Goal: Task Accomplishment & Management: Complete application form

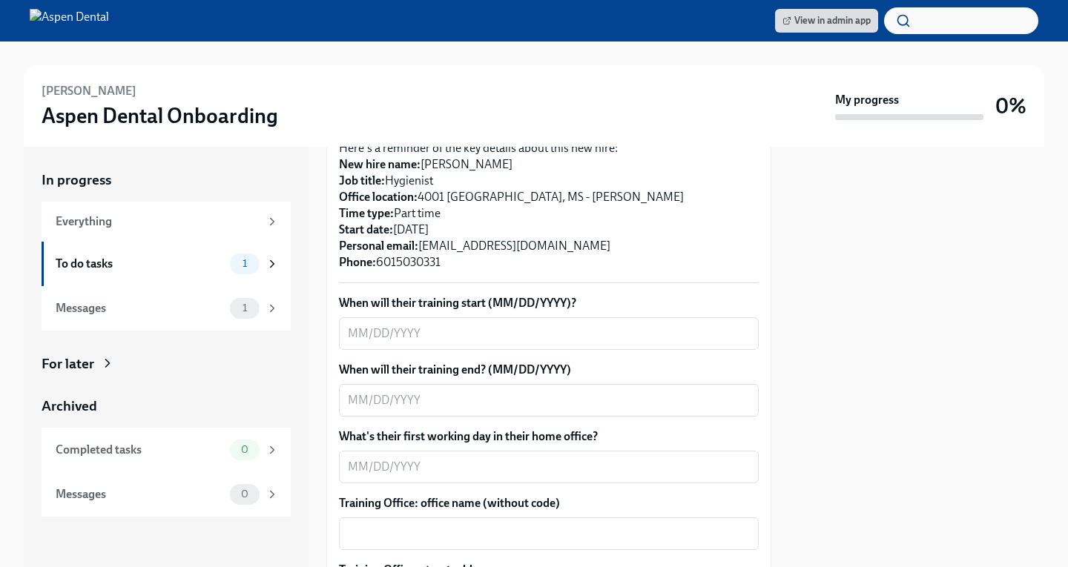
scroll to position [371, 0]
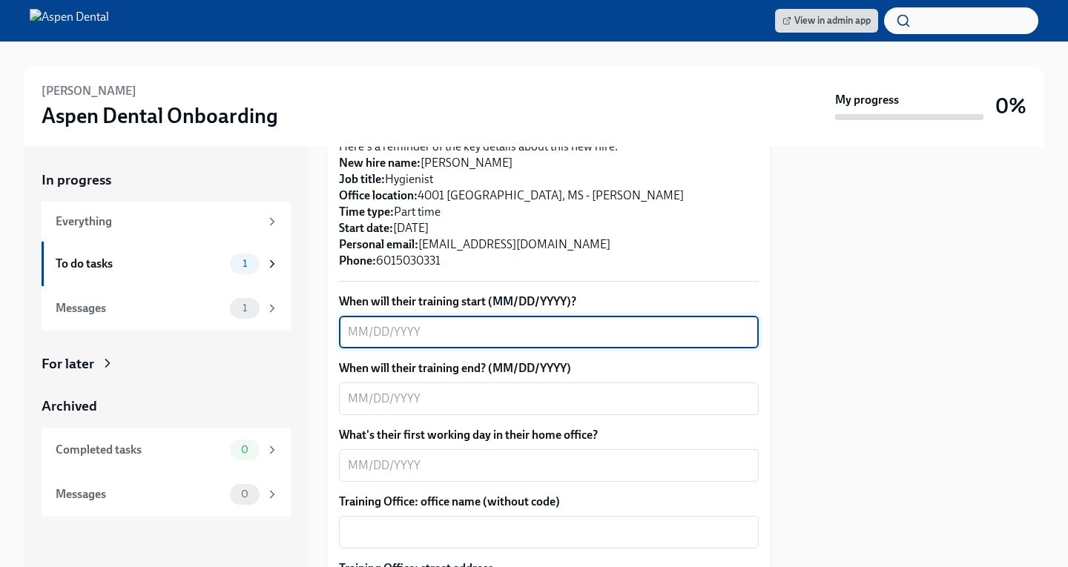
click at [476, 328] on textarea "When will their training start (MM/DD/YYYY)?" at bounding box center [549, 332] width 402 height 18
type textarea "[DATE]"
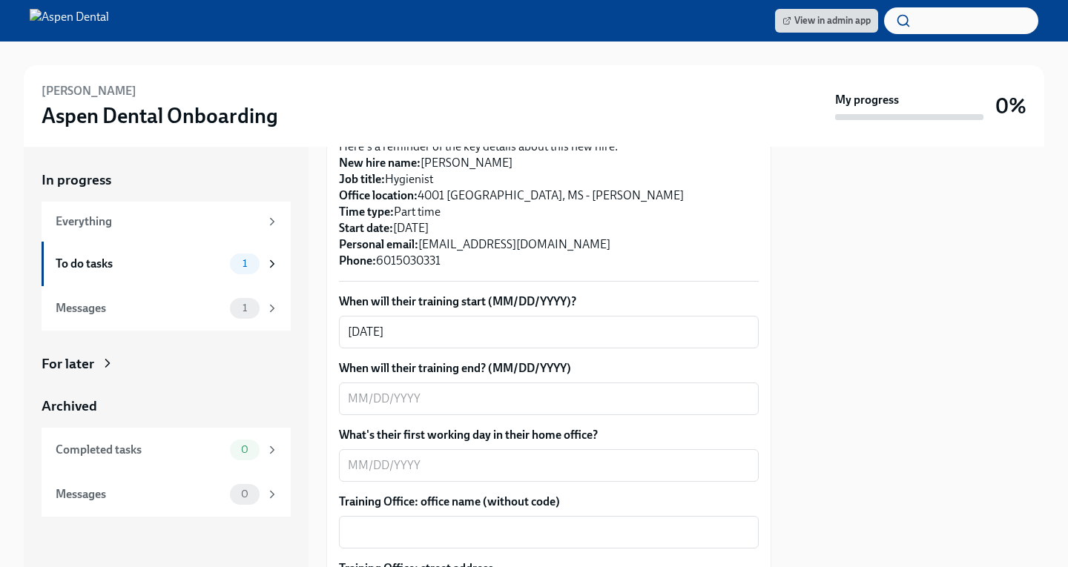
click at [553, 402] on textarea "When will their training end? (MM/DD/YYYY)" at bounding box center [549, 399] width 402 height 18
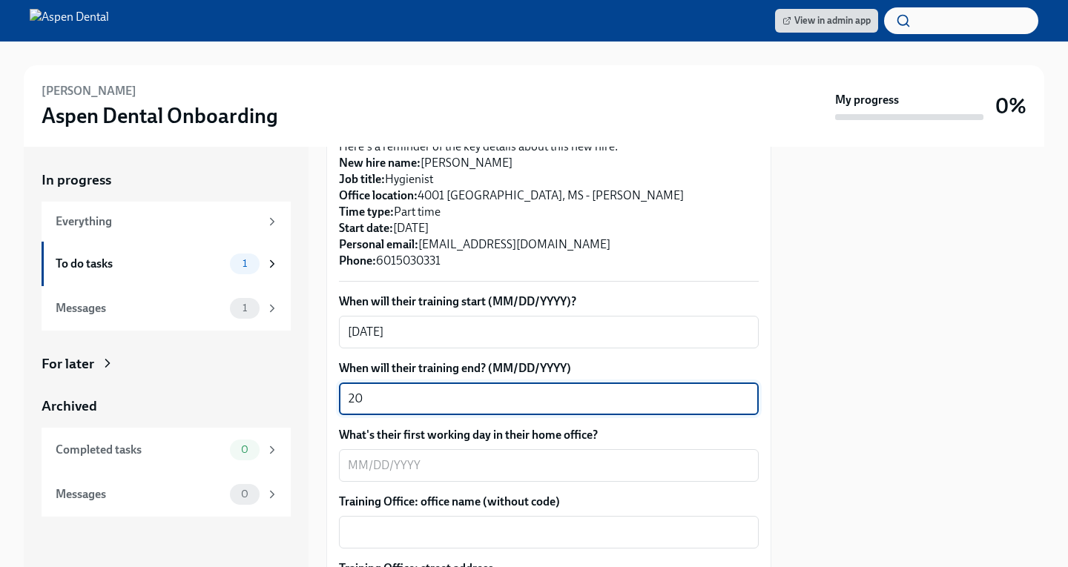
type textarea "2"
click at [413, 396] on textarea "11/" at bounding box center [549, 399] width 402 height 18
click at [366, 398] on textarea "[DATE]" at bounding box center [549, 399] width 402 height 18
type textarea "[DATE]"
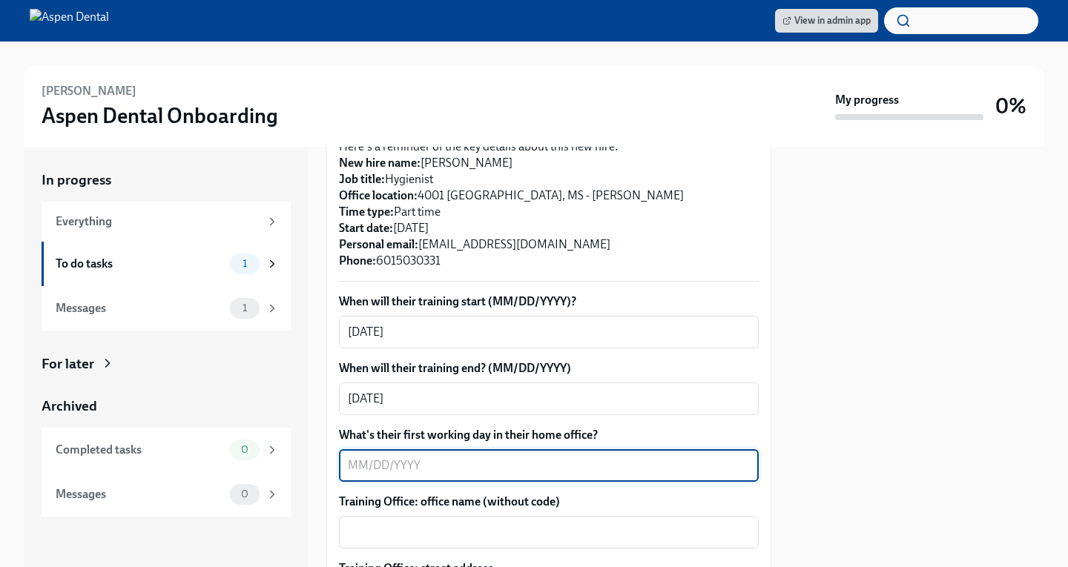
click at [395, 463] on textarea "What's their first working day in their home office?" at bounding box center [549, 466] width 402 height 18
type textarea "[DATE]"
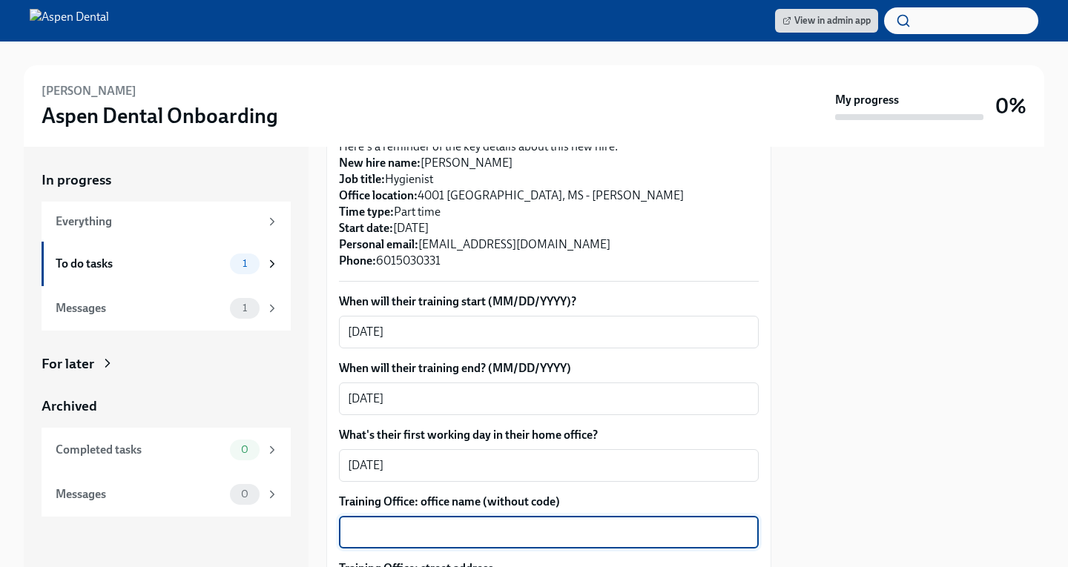
click at [525, 529] on textarea "Training Office: office name (without code)" at bounding box center [549, 532] width 402 height 18
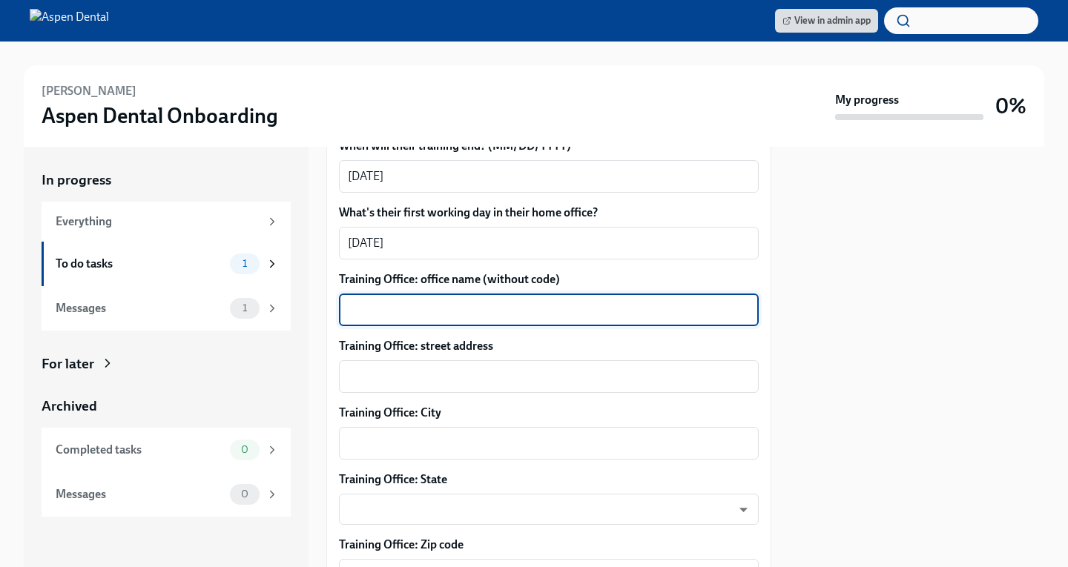
scroll to position [667, 0]
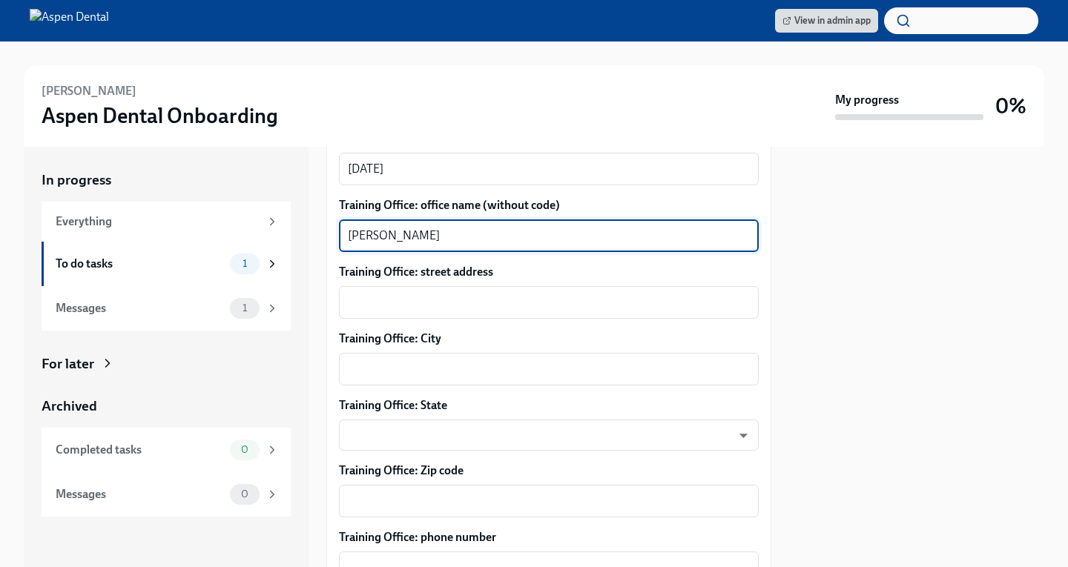
type textarea "[PERSON_NAME]"
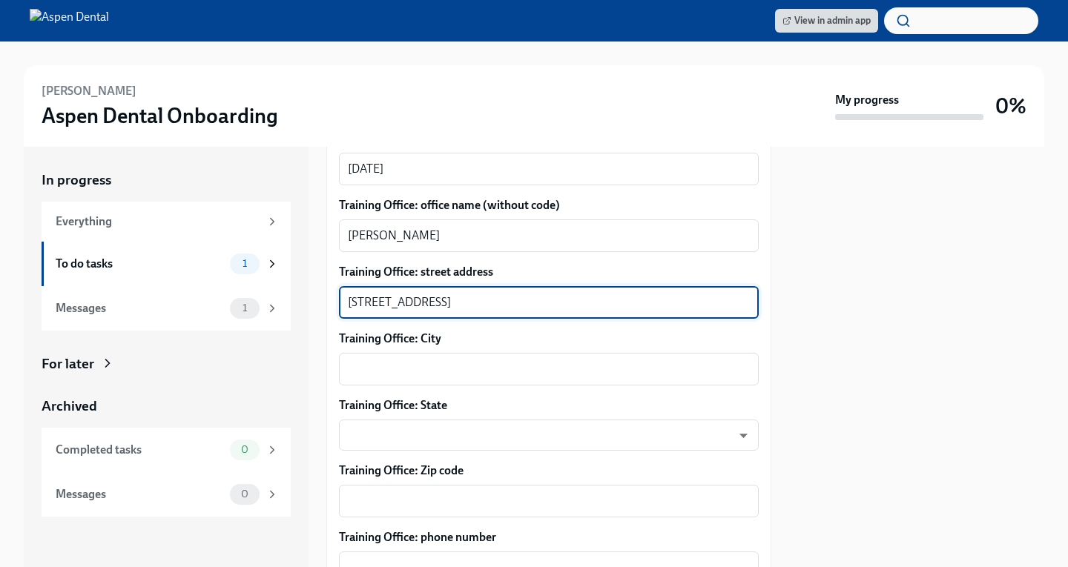
type textarea "[STREET_ADDRESS]"
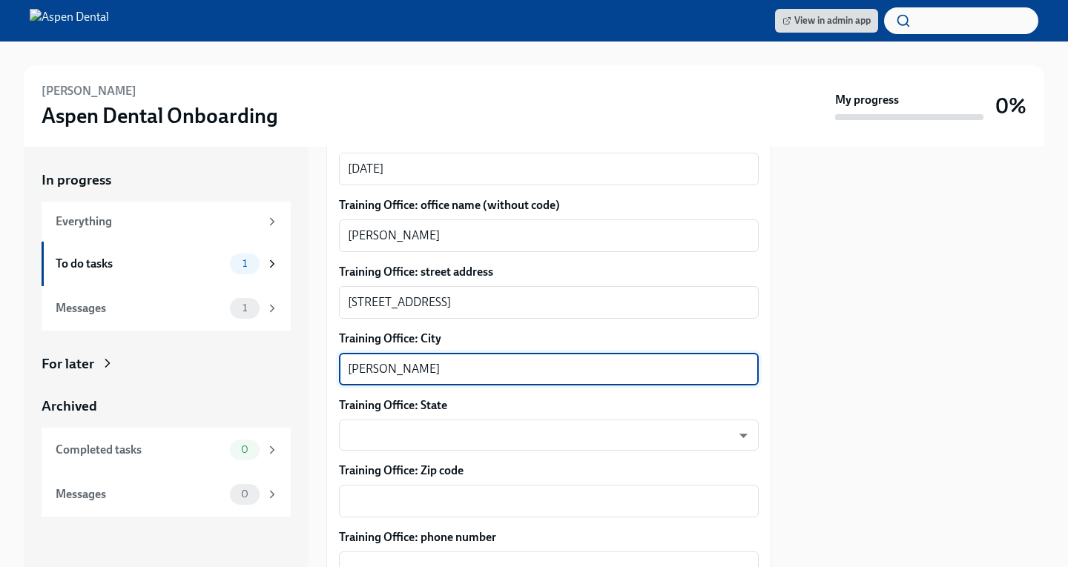
type textarea "[PERSON_NAME]"
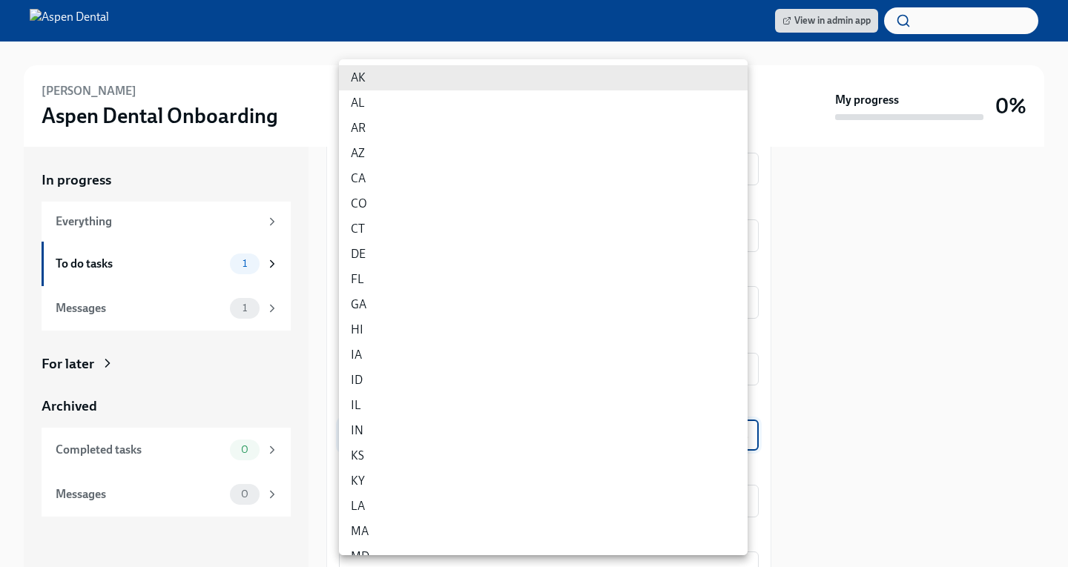
click at [548, 430] on body "View in admin app [PERSON_NAME] Aspen Dental Onboarding My progress 0% In progr…" at bounding box center [534, 283] width 1068 height 567
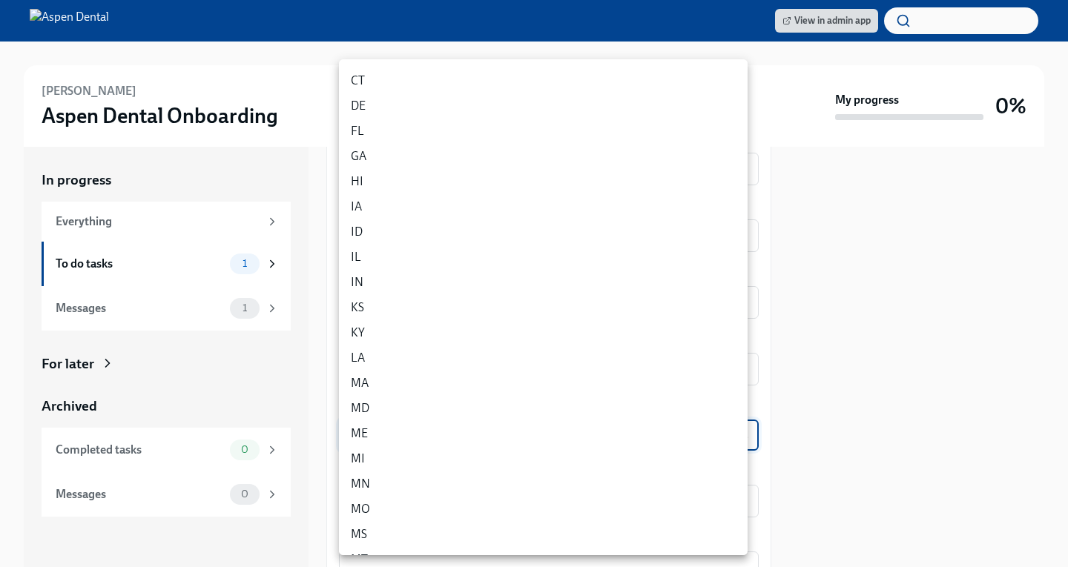
scroll to position [222, 0]
click at [359, 454] on li "MS" at bounding box center [543, 460] width 408 height 25
type input "B3wyn7jT5"
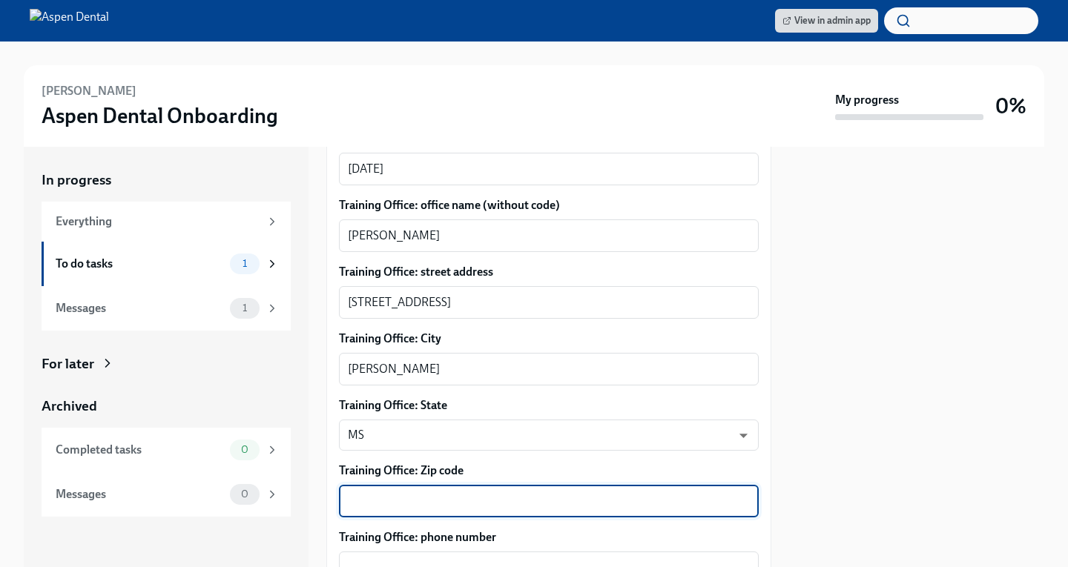
click at [454, 502] on textarea "Training Office: Zip code" at bounding box center [549, 501] width 402 height 18
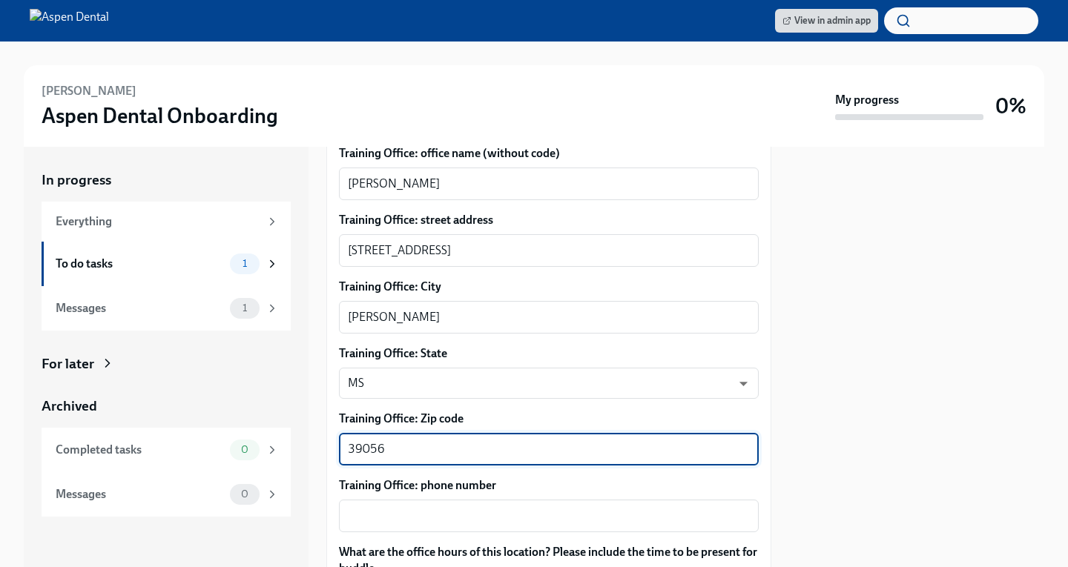
scroll to position [815, 0]
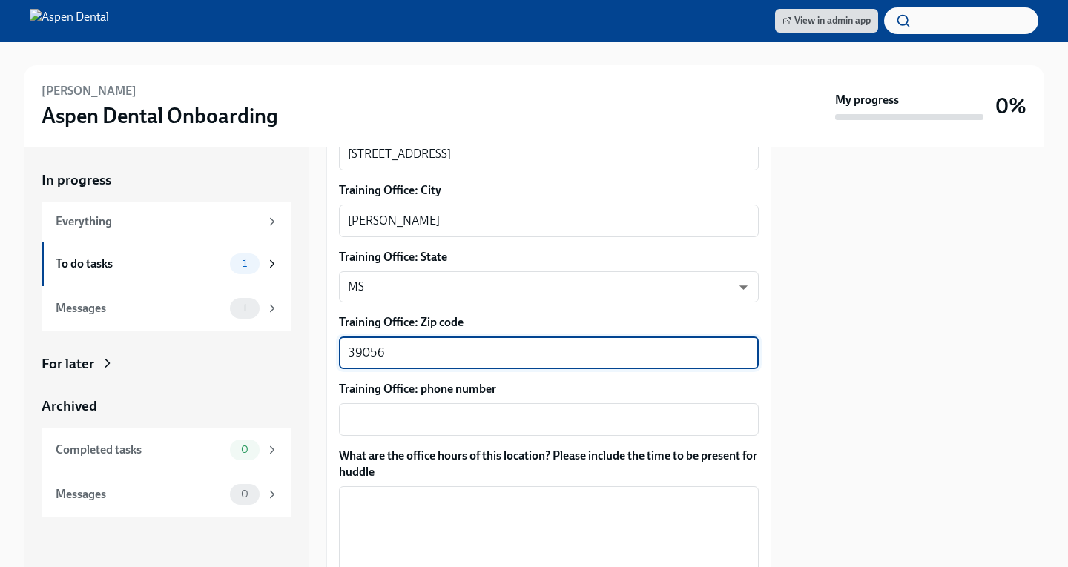
type textarea "39056"
click at [441, 411] on textarea "Training Office: phone number" at bounding box center [549, 420] width 402 height 18
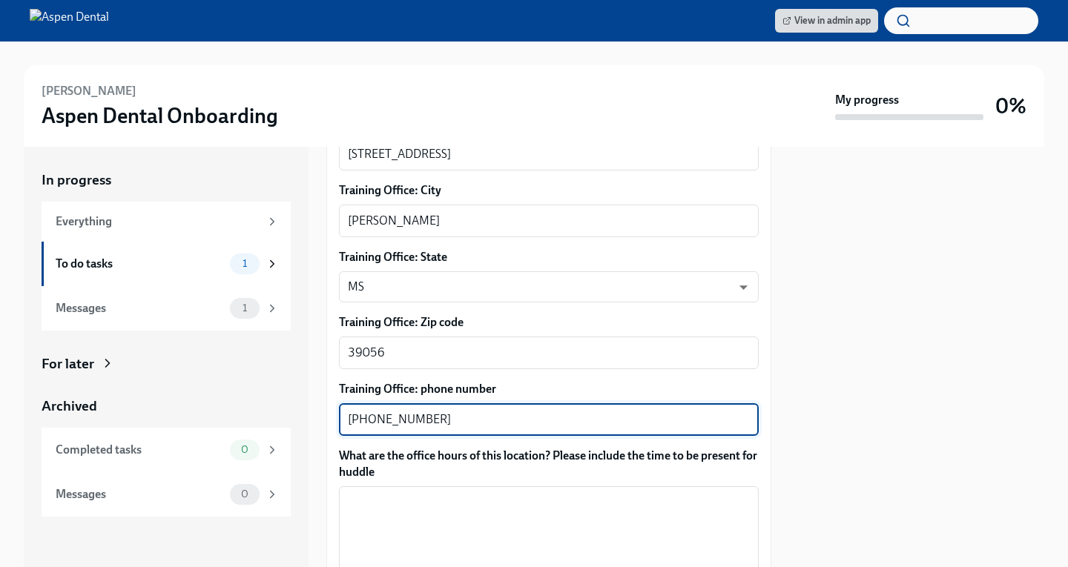
type textarea "[PHONE_NUMBER]"
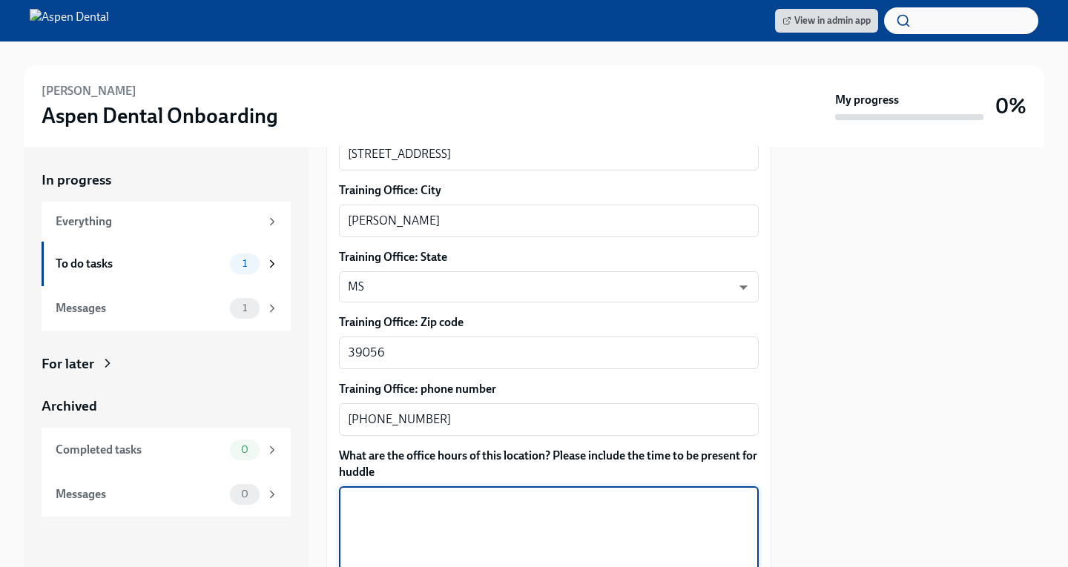
click at [574, 519] on textarea "What are the office hours of this location? Please include the time to be prese…" at bounding box center [549, 529] width 402 height 71
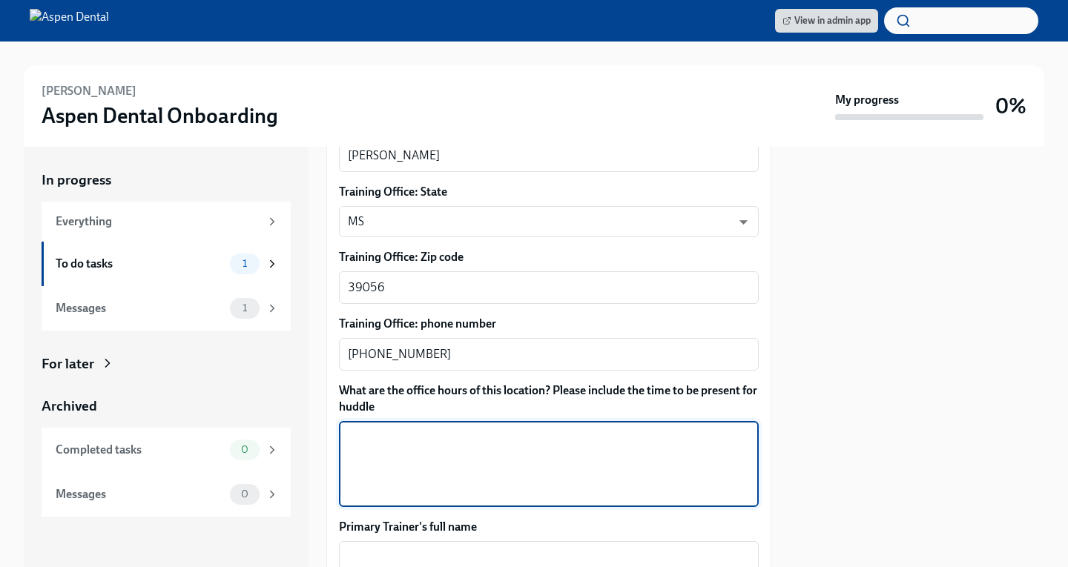
scroll to position [964, 0]
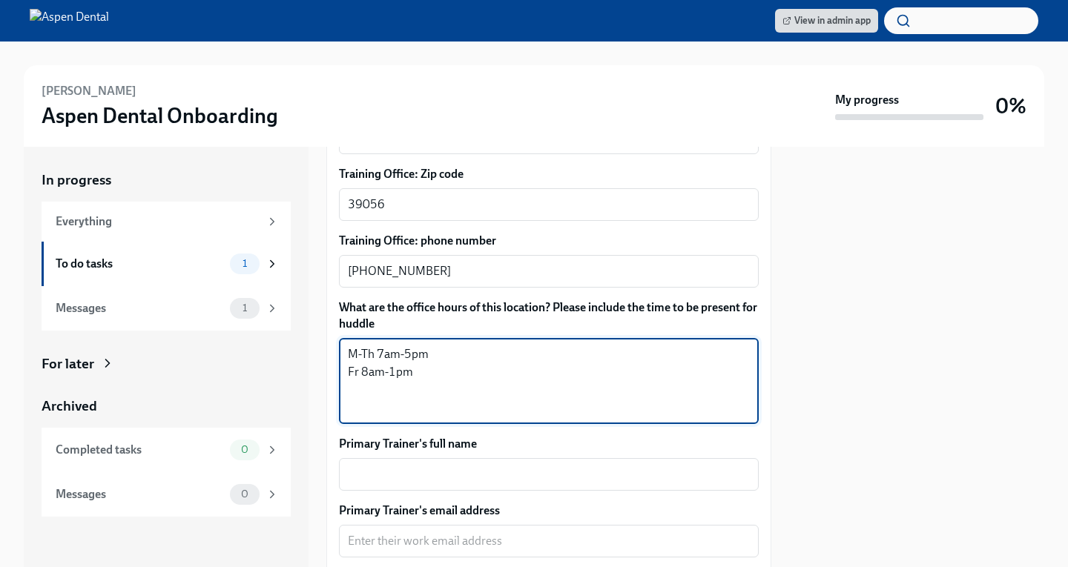
type textarea "M-Th 7am-5pm Fr 8am-1pm"
click at [503, 482] on textarea "Primary Trainer's full name" at bounding box center [549, 475] width 402 height 18
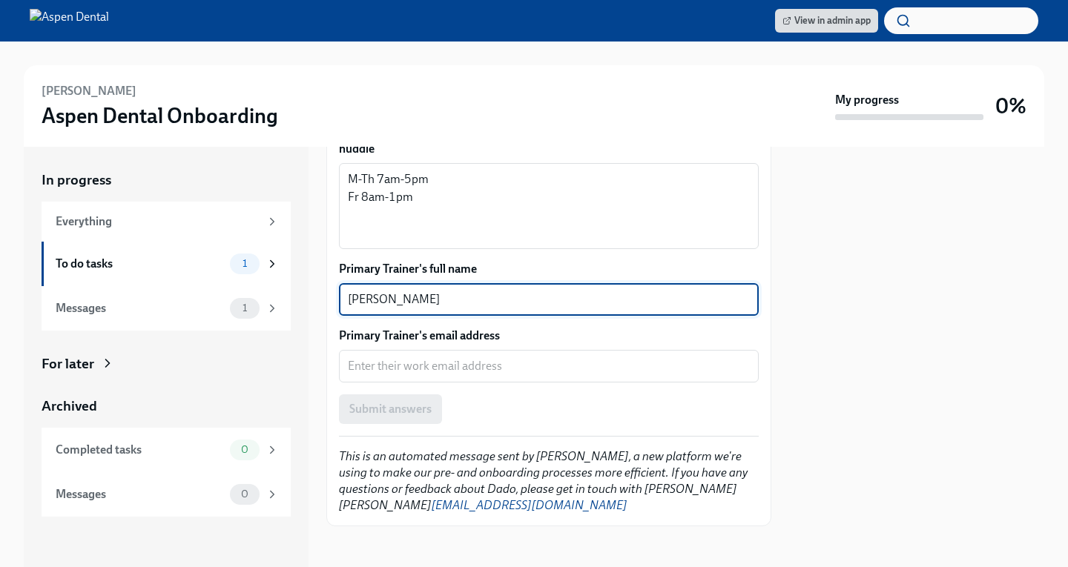
scroll to position [1145, 0]
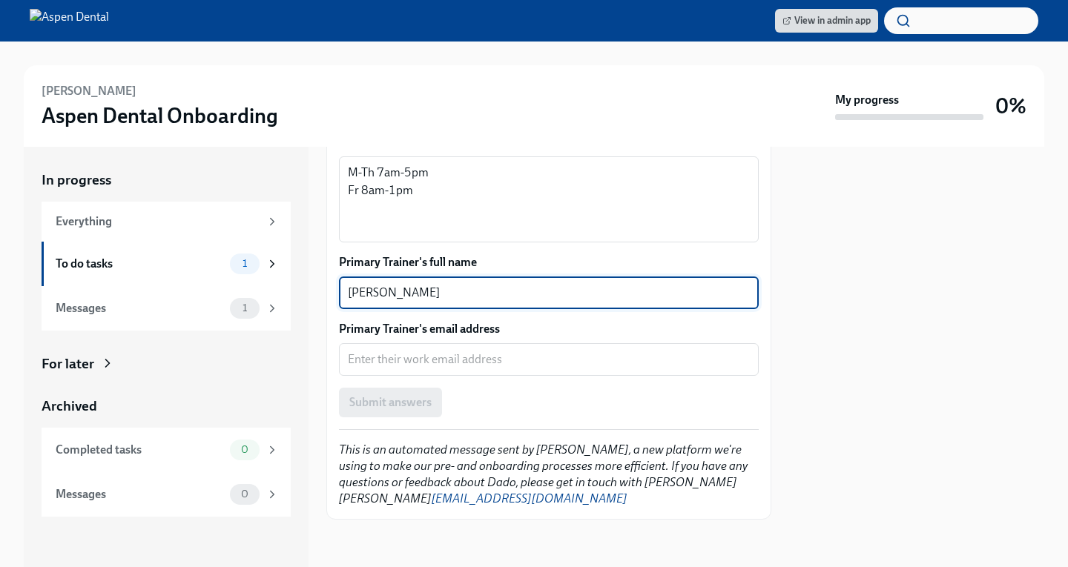
type textarea "[PERSON_NAME]"
click at [420, 351] on textarea "Primary Trainer's email address" at bounding box center [549, 360] width 402 height 18
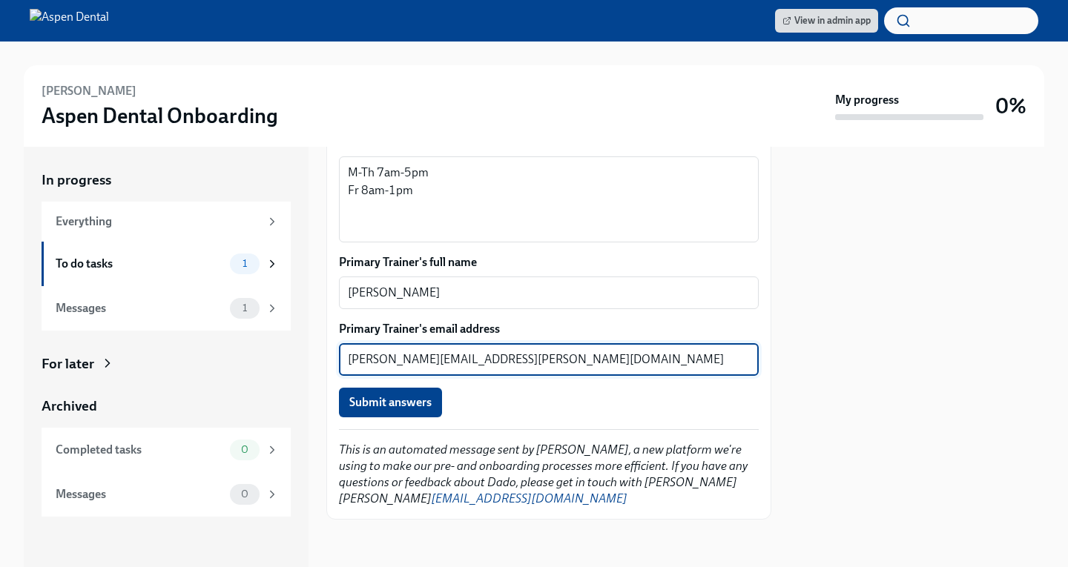
type textarea "[PERSON_NAME][EMAIL_ADDRESS][PERSON_NAME][DOMAIN_NAME]"
click at [407, 408] on span "Submit answers" at bounding box center [390, 402] width 82 height 15
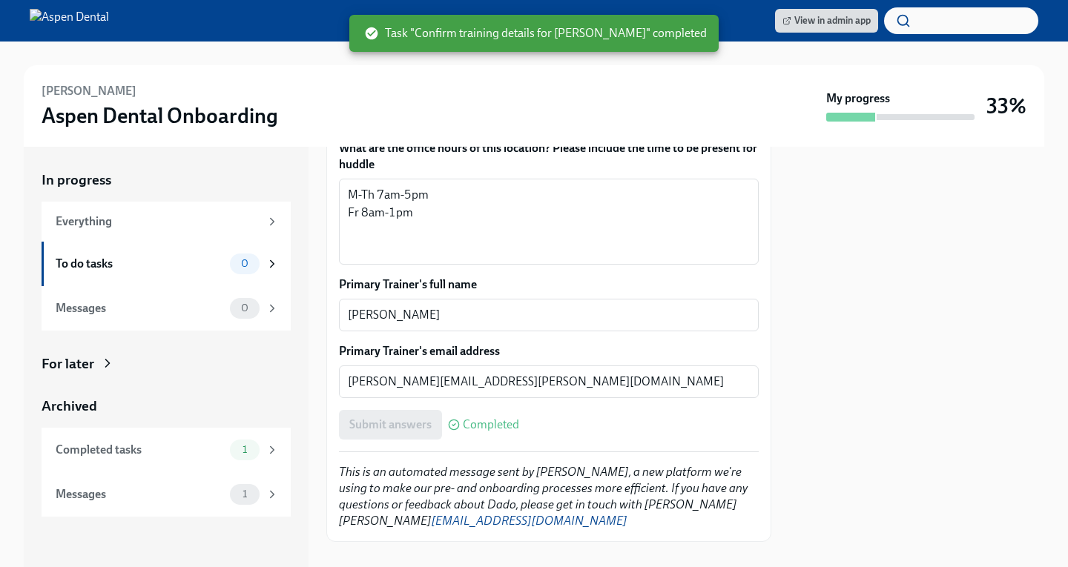
scroll to position [1168, 0]
